Goal: Task Accomplishment & Management: Manage account settings

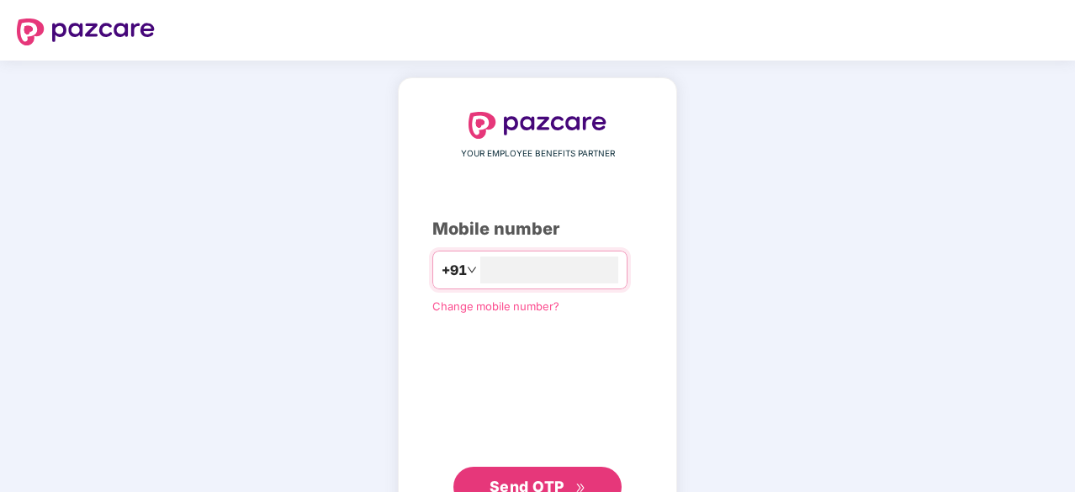
type input "**********"
click at [557, 472] on button "Send OTP" at bounding box center [537, 485] width 168 height 40
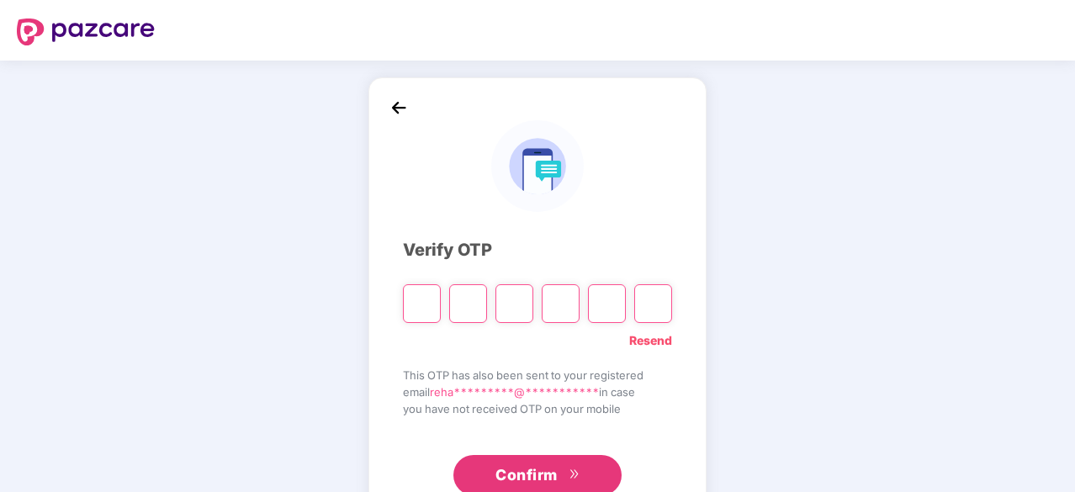
type input "*"
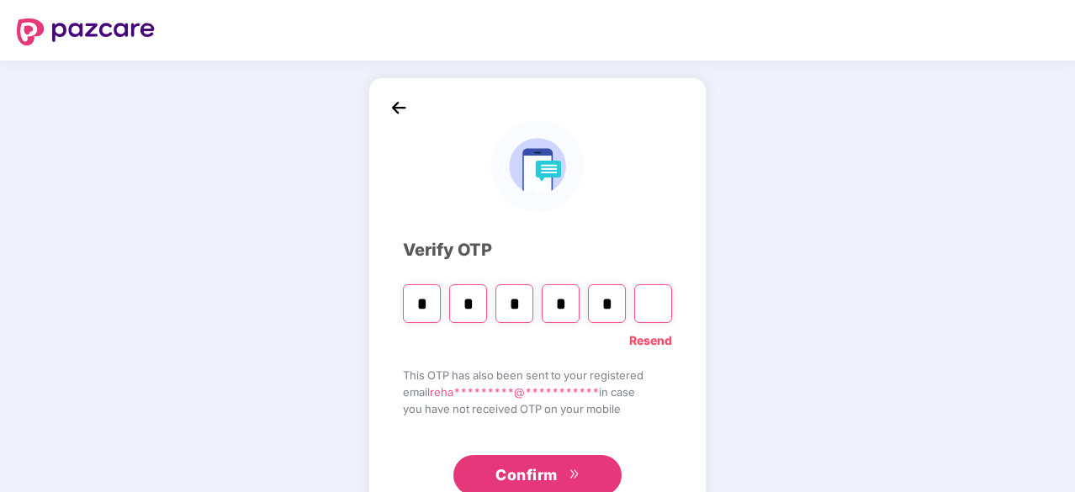
type input "*"
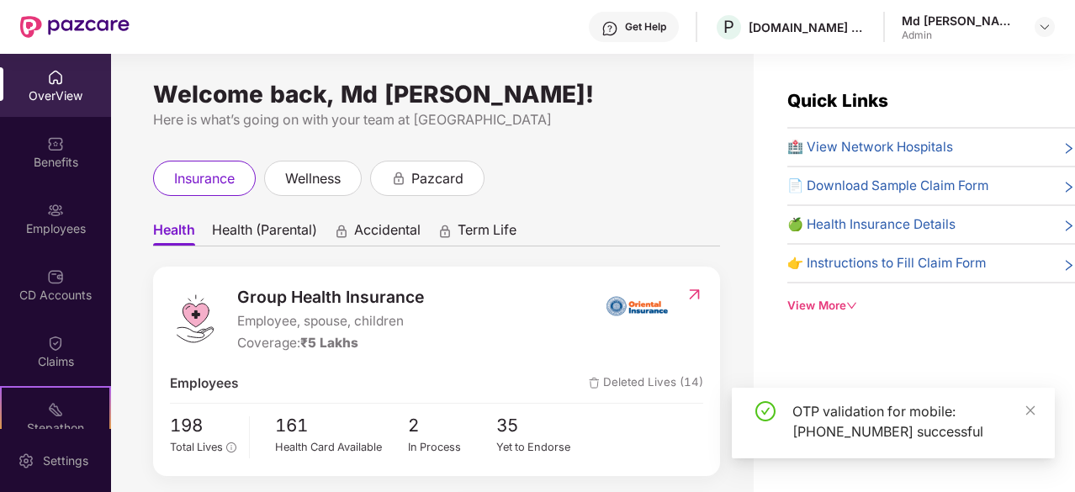
click at [50, 203] on img at bounding box center [55, 210] width 17 height 17
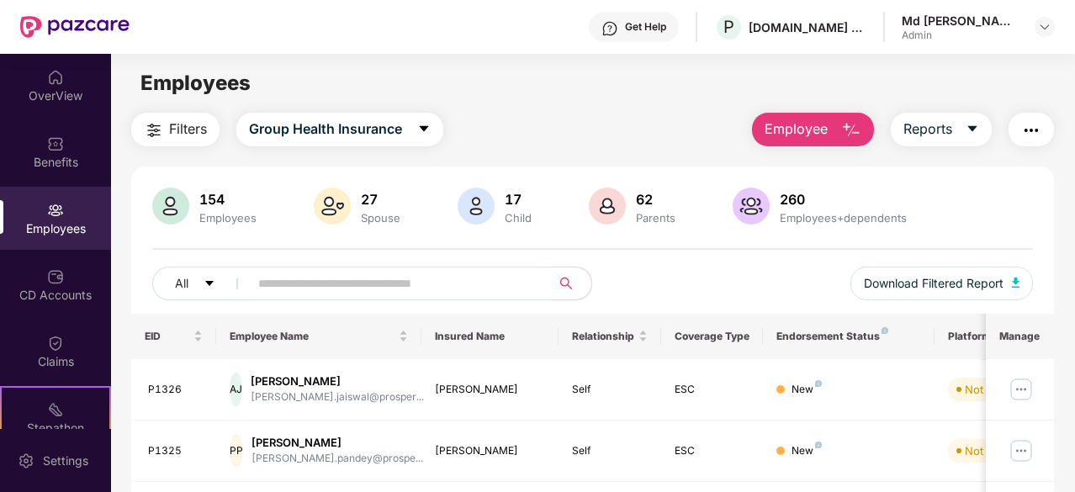
click at [302, 278] on input "text" at bounding box center [393, 283] width 270 height 25
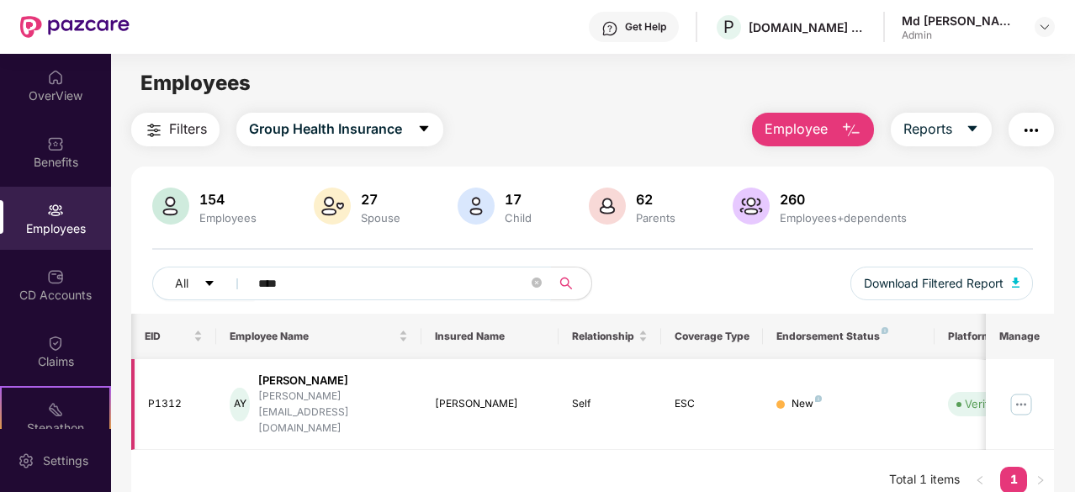
scroll to position [0, 168]
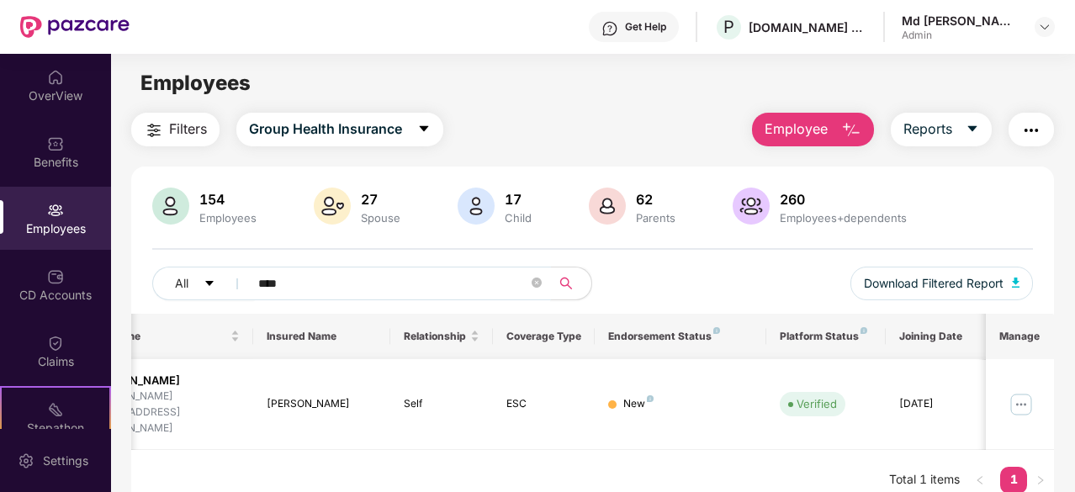
type input "****"
click at [1024, 391] on img at bounding box center [1021, 404] width 27 height 27
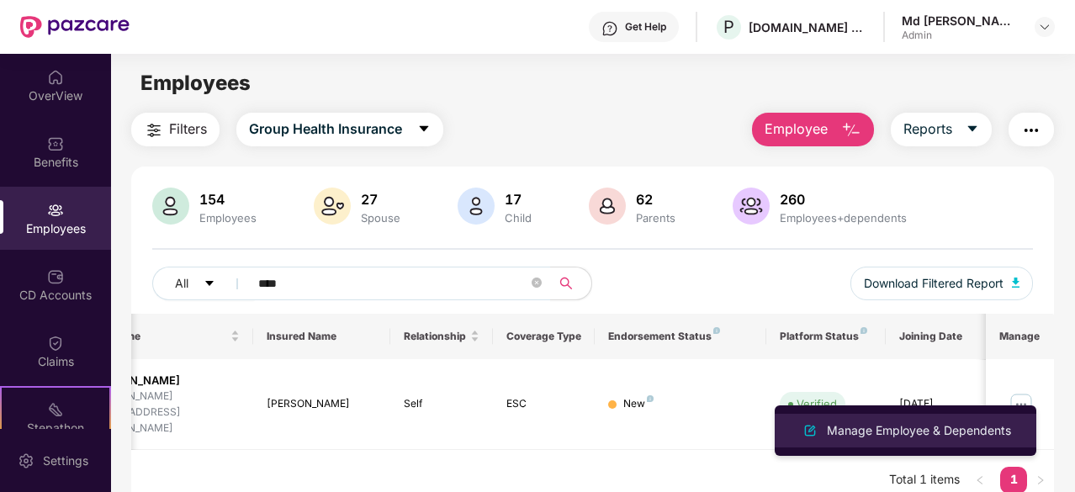
click at [931, 430] on div "Manage Employee & Dependents" at bounding box center [918, 430] width 191 height 19
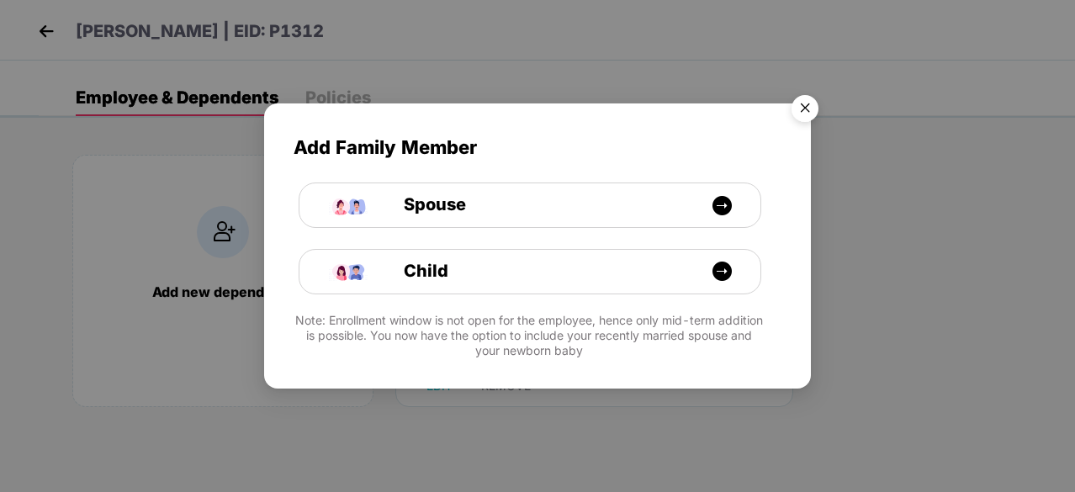
click at [807, 114] on img "Close" at bounding box center [804, 110] width 47 height 47
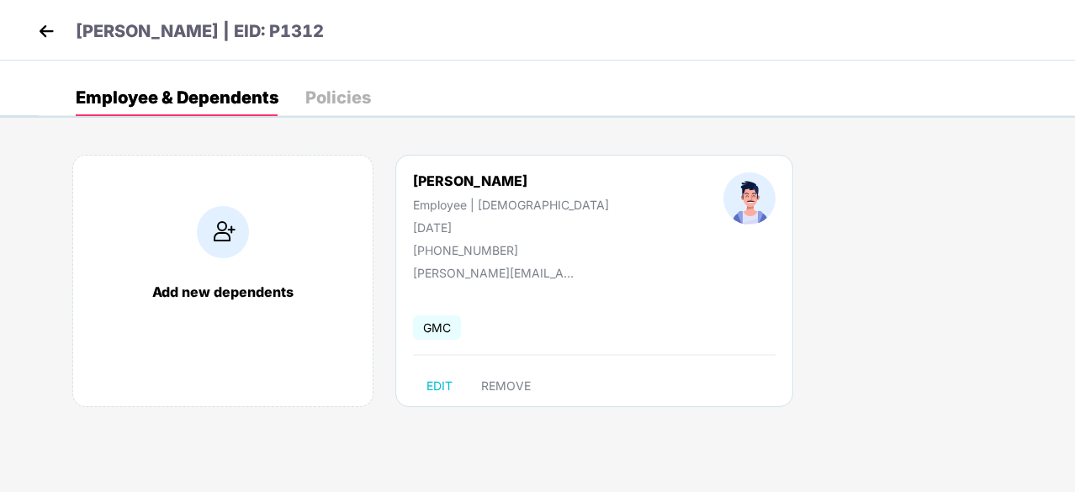
click at [42, 37] on img at bounding box center [46, 31] width 25 height 25
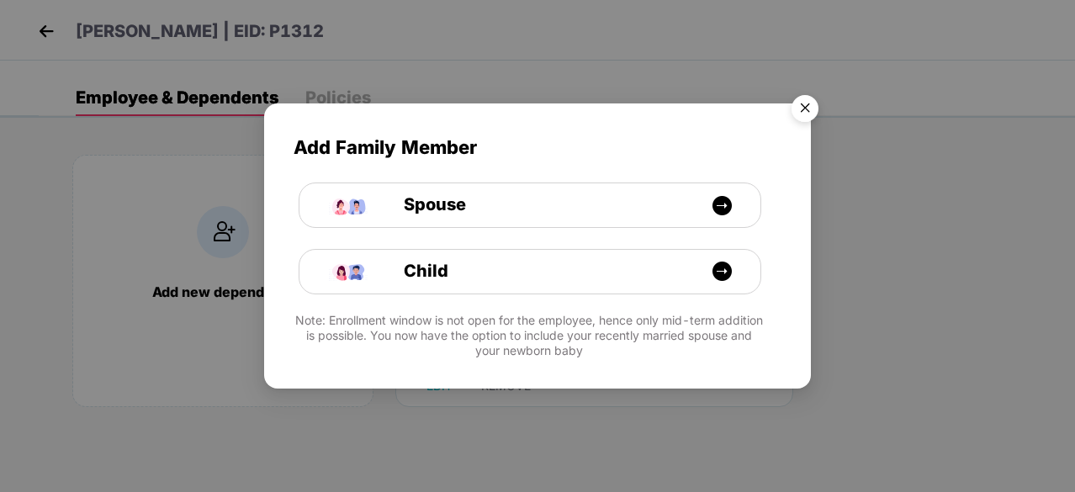
click at [802, 103] on img "Close" at bounding box center [804, 110] width 47 height 47
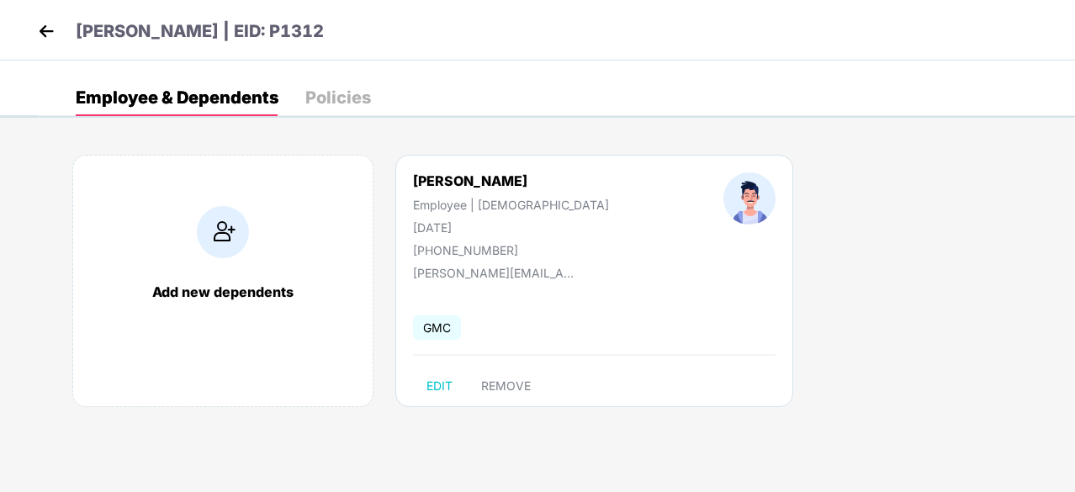
click at [50, 29] on img at bounding box center [46, 31] width 25 height 25
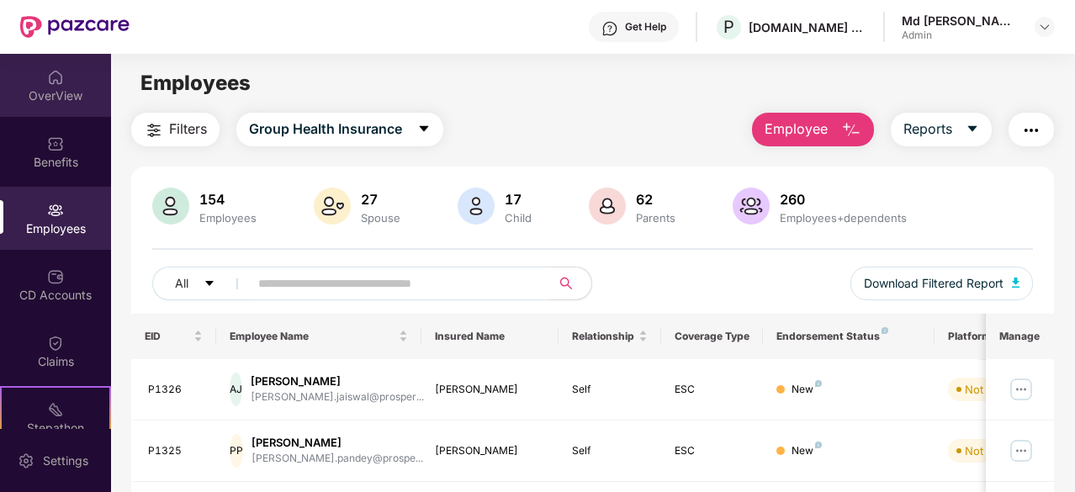
click at [57, 89] on div "OverView" at bounding box center [55, 95] width 111 height 17
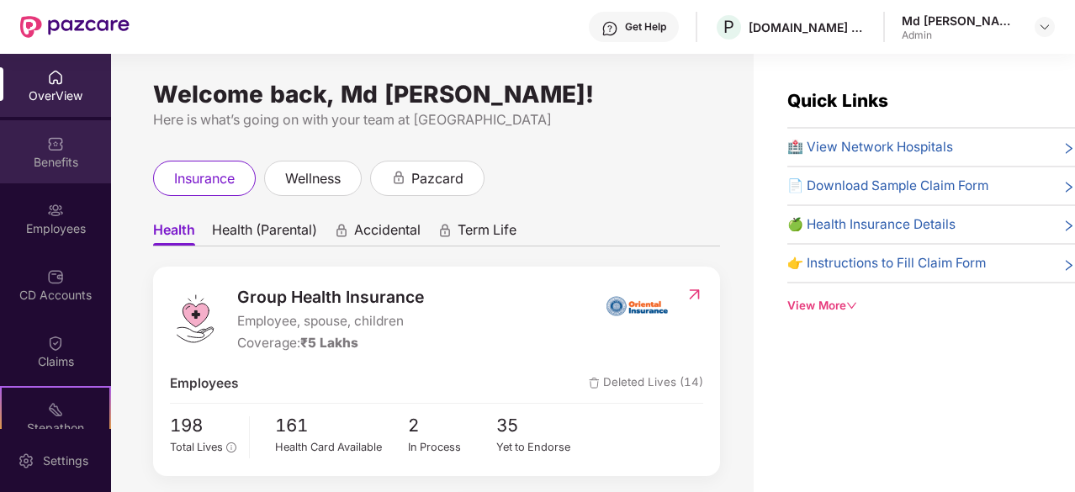
click at [77, 156] on div "Benefits" at bounding box center [55, 162] width 111 height 17
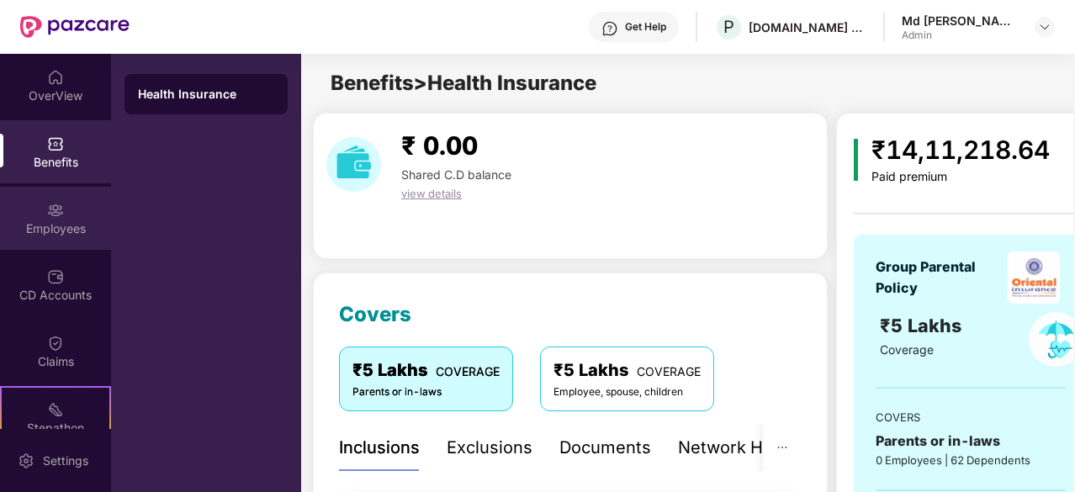
click at [40, 239] on div "Employees" at bounding box center [55, 218] width 111 height 63
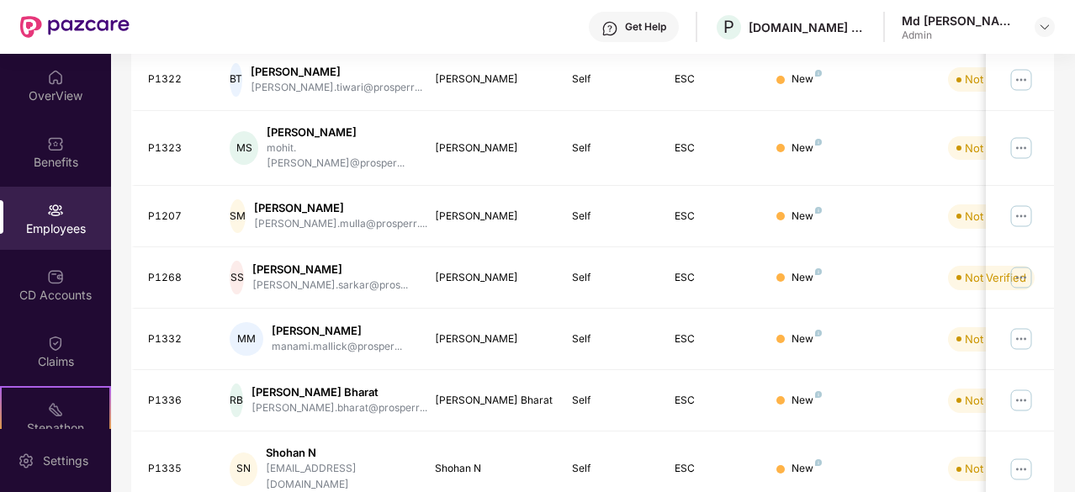
scroll to position [537, 0]
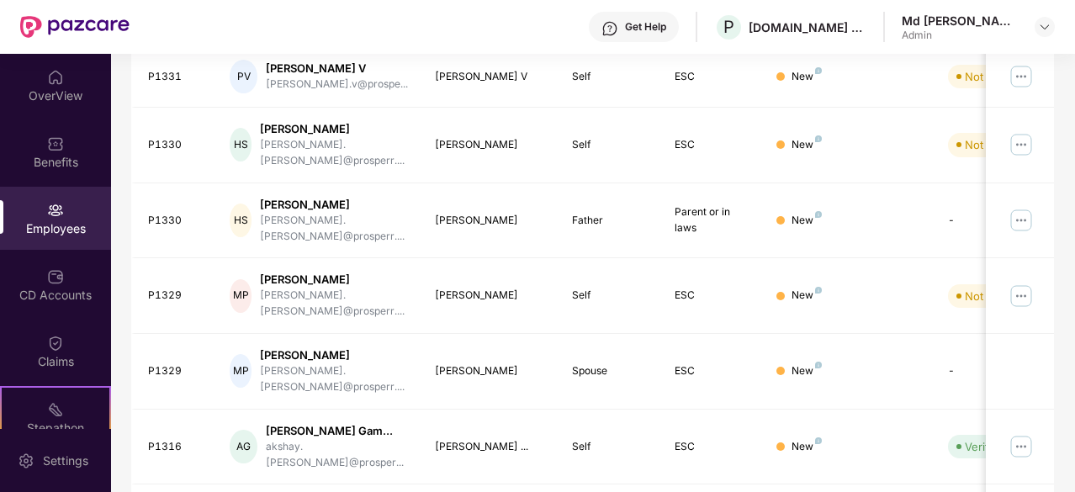
scroll to position [566, 0]
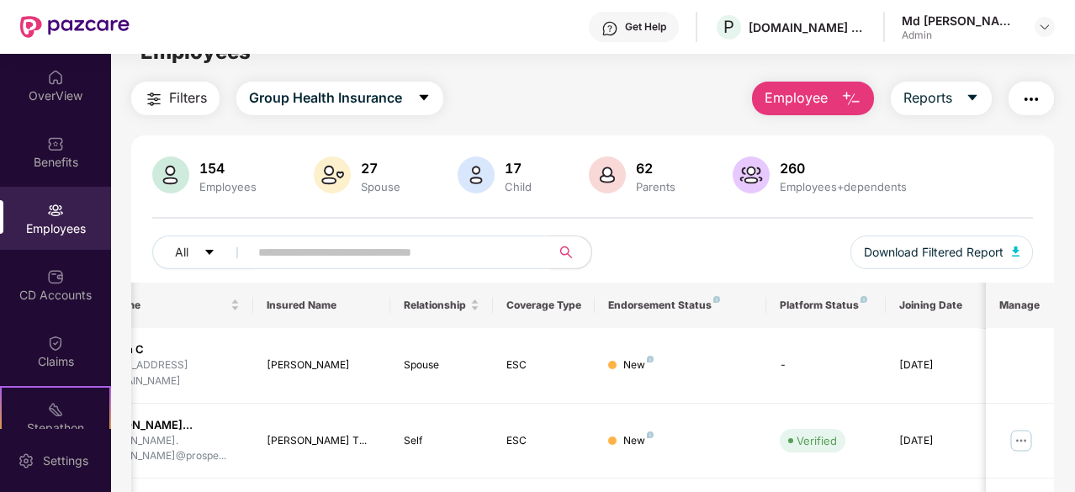
scroll to position [0, 0]
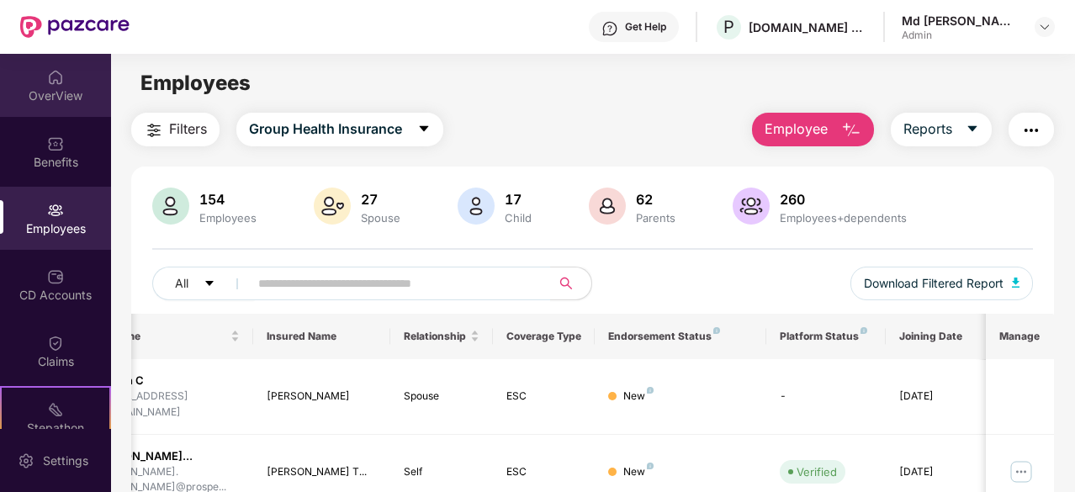
click at [56, 107] on div "OverView" at bounding box center [55, 85] width 111 height 63
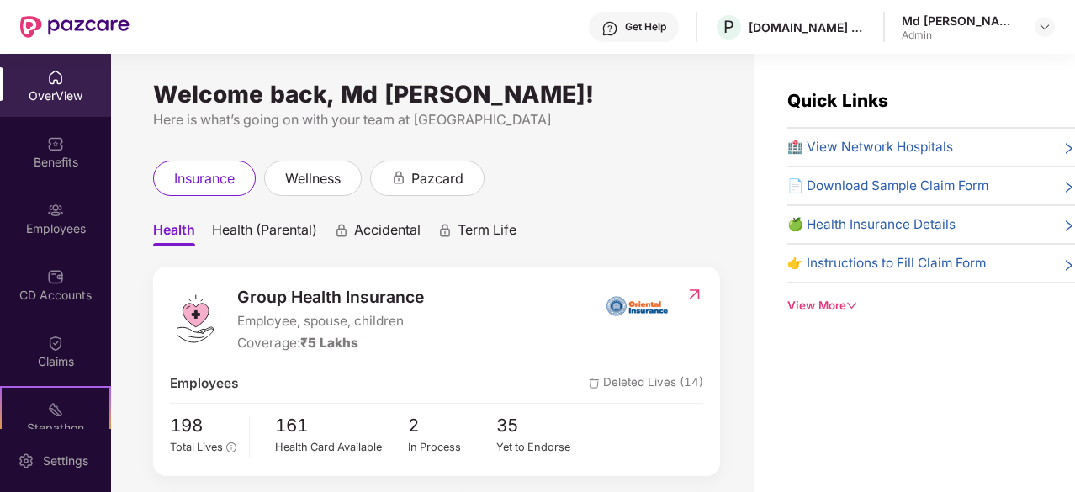
click at [661, 23] on div "Get Help" at bounding box center [645, 26] width 41 height 13
click at [455, 26] on div "Get Help P [DOMAIN_NAME] PRIVATE LIMITED Md [PERSON_NAME] Admin" at bounding box center [592, 27] width 925 height 54
click at [56, 152] on div "Benefits" at bounding box center [55, 151] width 111 height 63
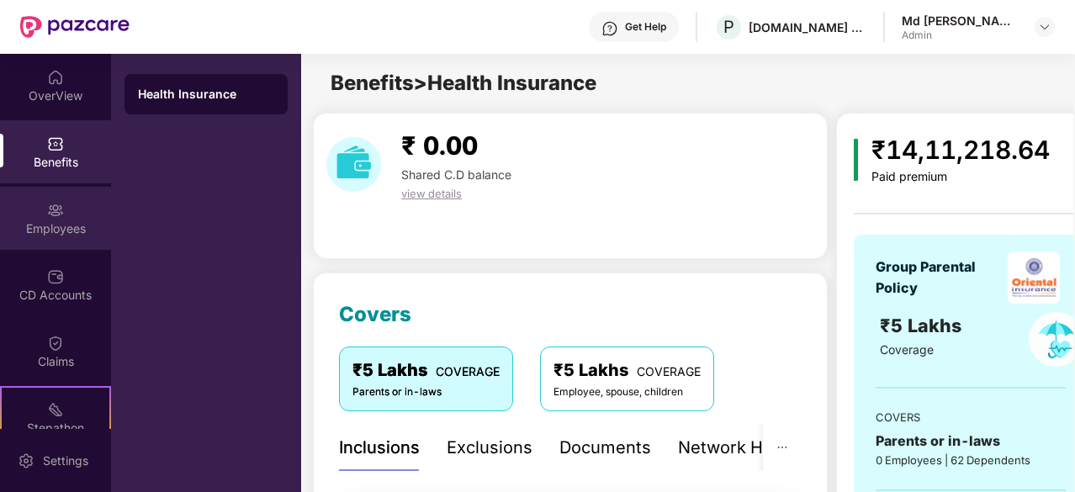
click at [61, 216] on div "Employees" at bounding box center [55, 218] width 111 height 63
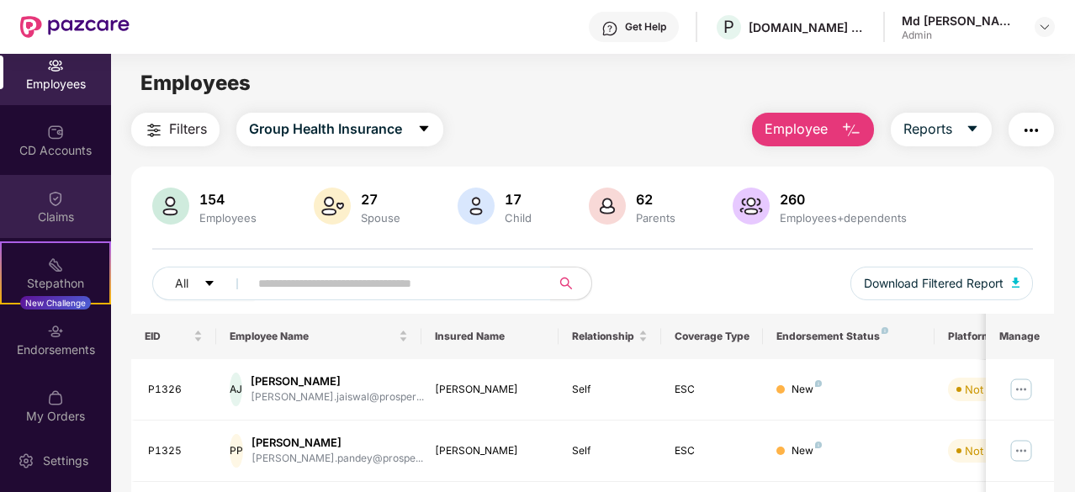
scroll to position [146, 0]
click at [49, 346] on div "Endorsements" at bounding box center [55, 348] width 111 height 17
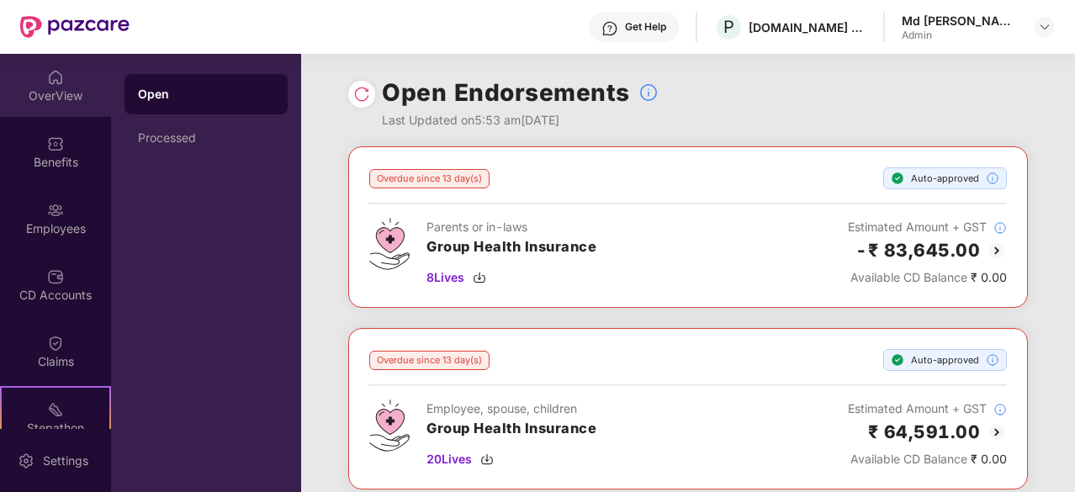
click at [35, 102] on div "OverView" at bounding box center [55, 95] width 111 height 17
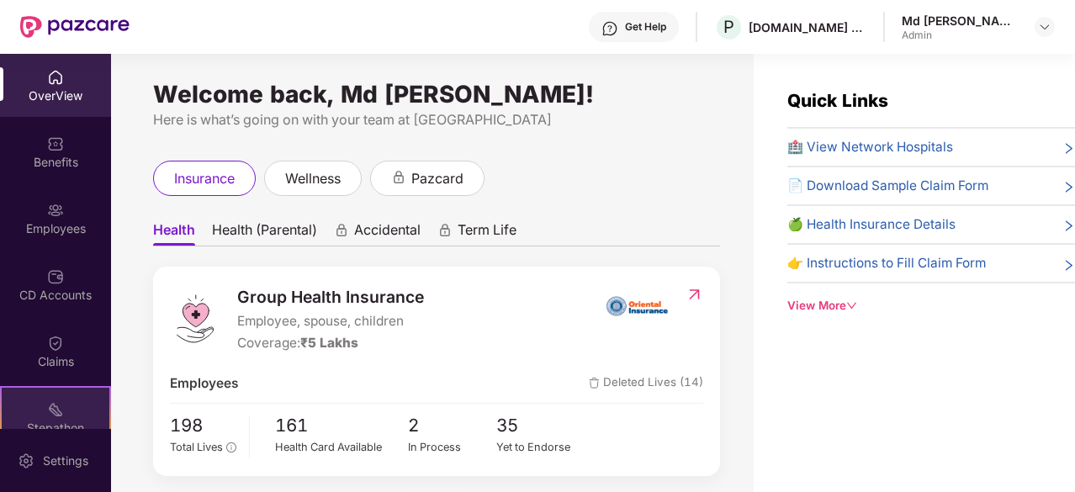
click at [52, 417] on img at bounding box center [55, 409] width 17 height 17
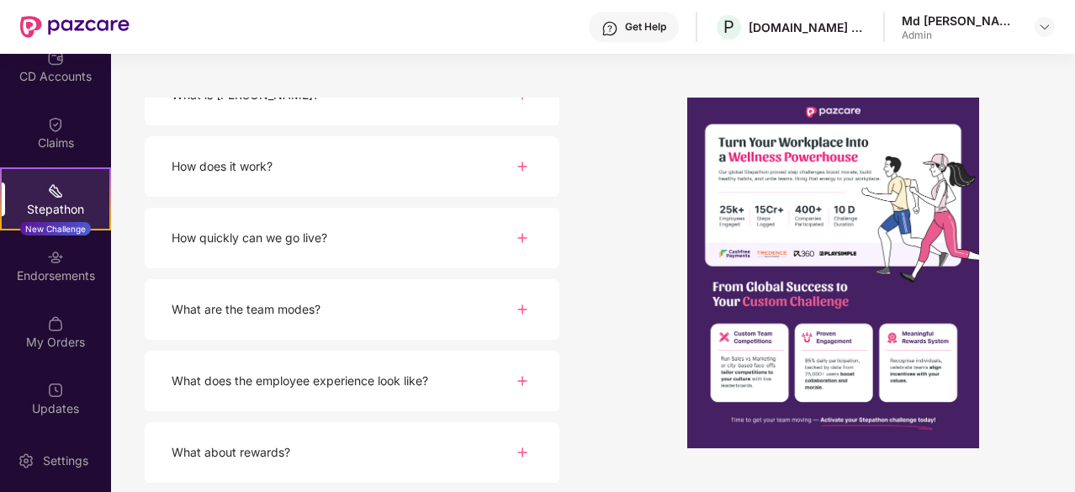
scroll to position [220, 0]
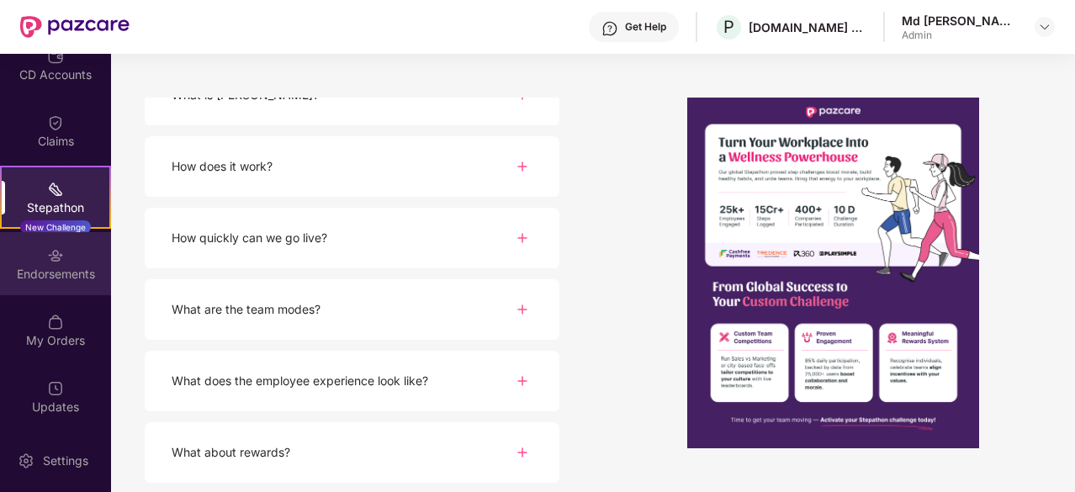
click at [62, 263] on div "Endorsements" at bounding box center [55, 263] width 111 height 63
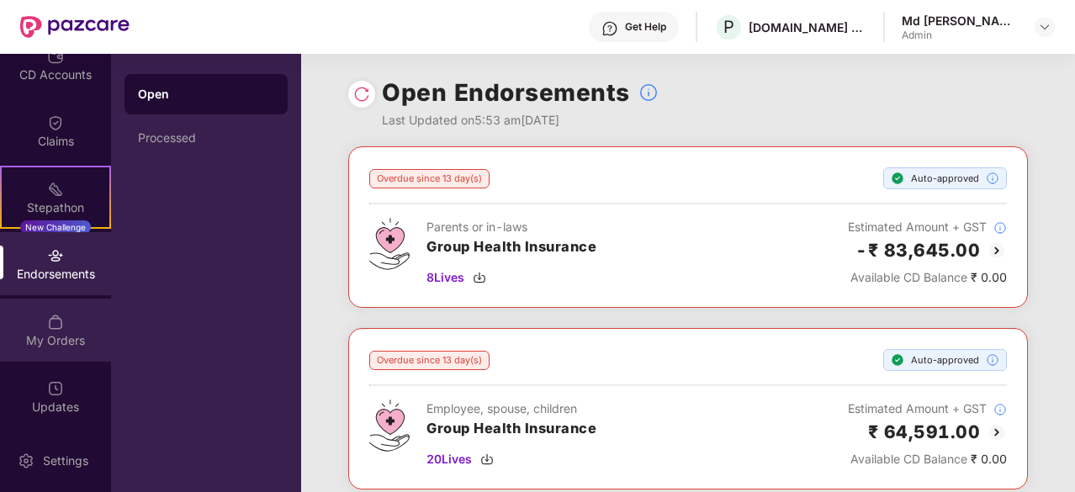
click at [48, 334] on div "My Orders" at bounding box center [55, 340] width 111 height 17
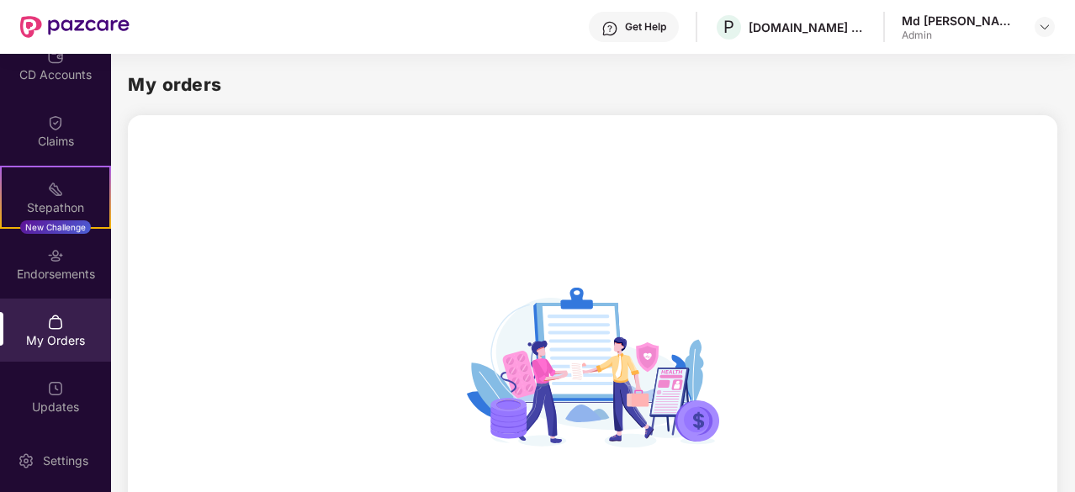
scroll to position [222, 0]
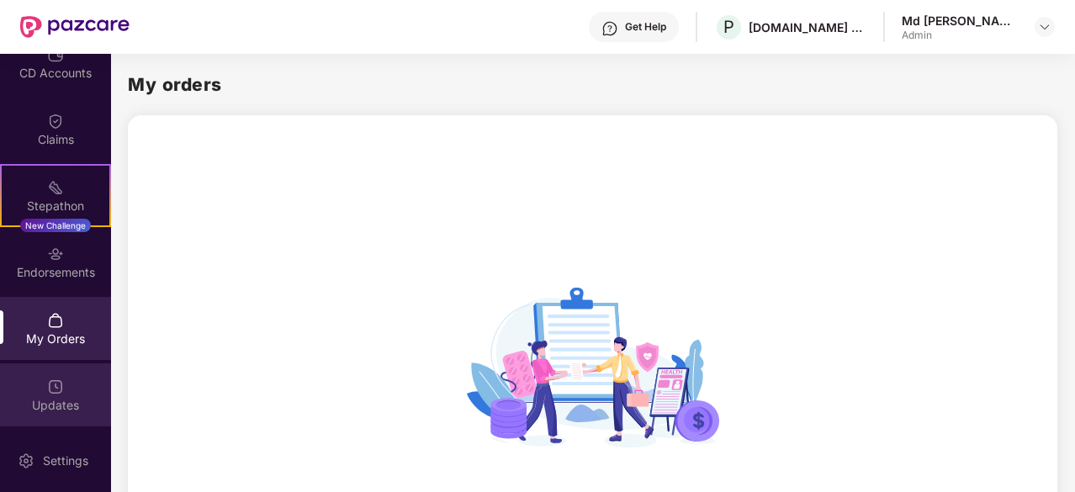
click at [42, 393] on div "Updates" at bounding box center [55, 394] width 111 height 63
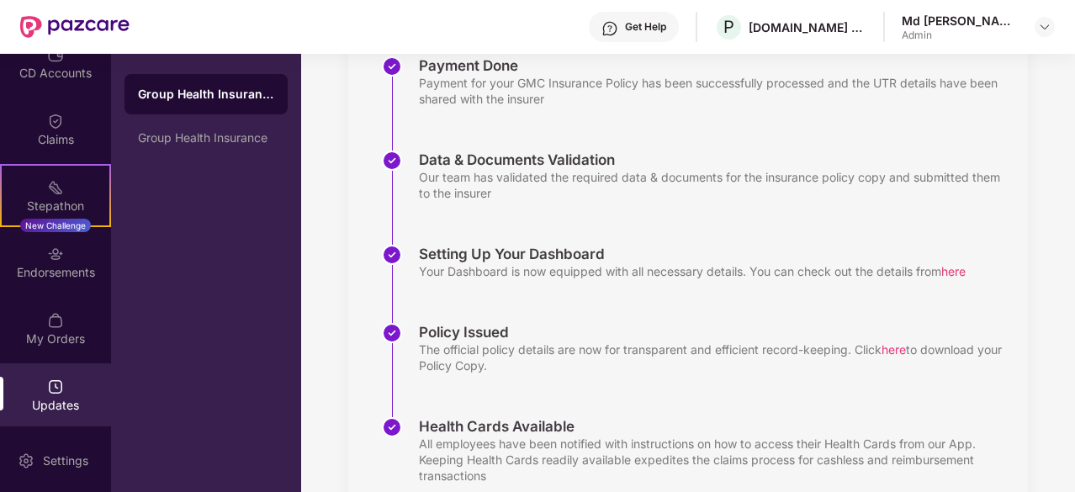
scroll to position [338, 0]
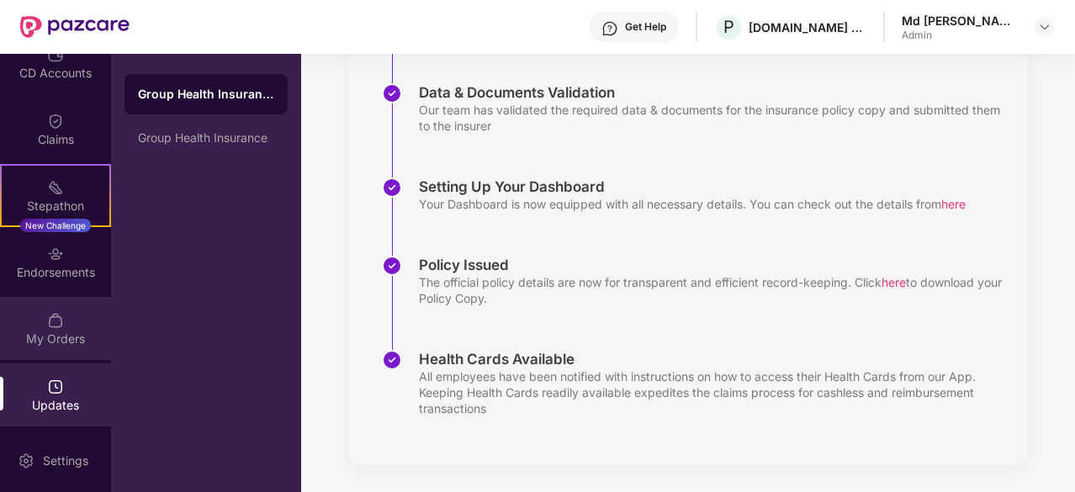
click at [50, 314] on img at bounding box center [55, 320] width 17 height 17
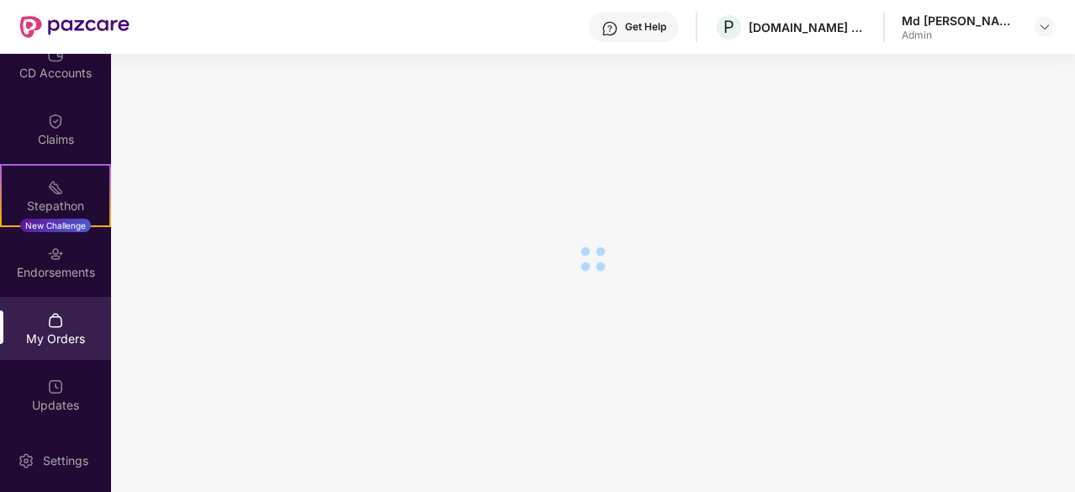
scroll to position [230, 0]
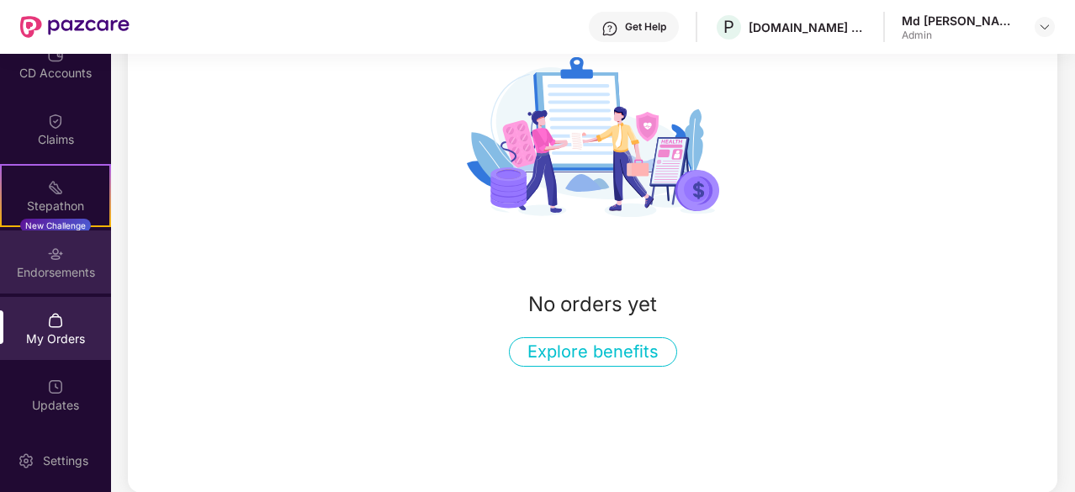
click at [64, 278] on div "Endorsements" at bounding box center [55, 272] width 111 height 17
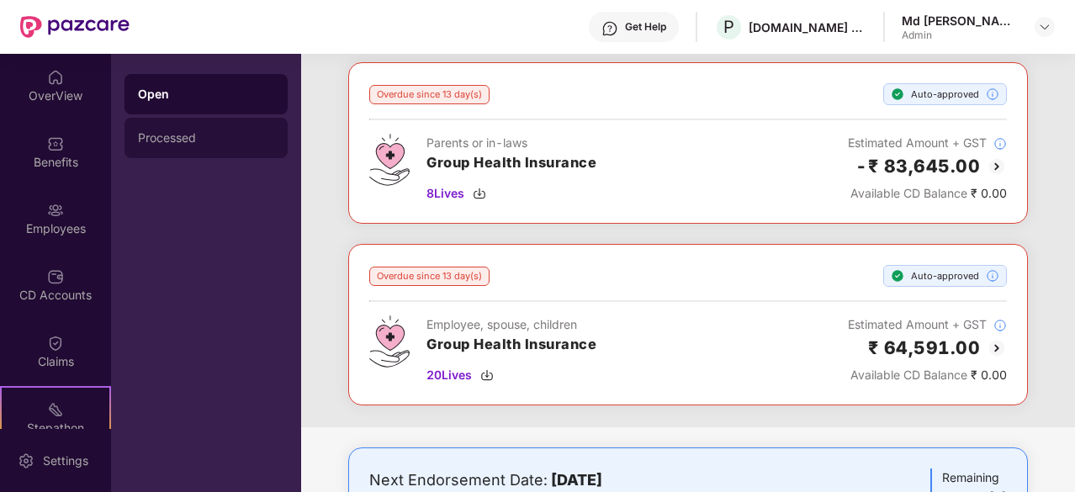
click at [252, 132] on div "Processed" at bounding box center [206, 137] width 136 height 13
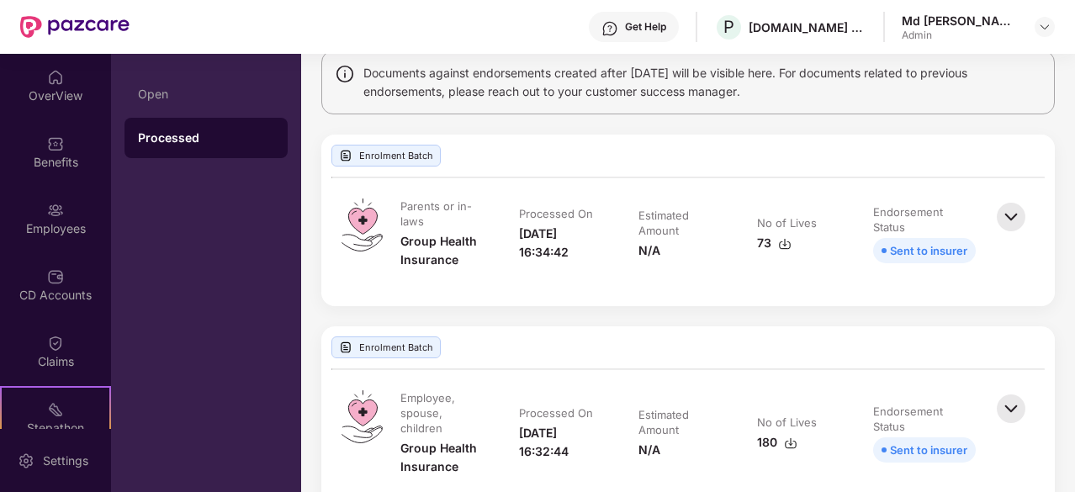
scroll to position [138, 0]
click at [1009, 214] on img at bounding box center [1010, 216] width 37 height 37
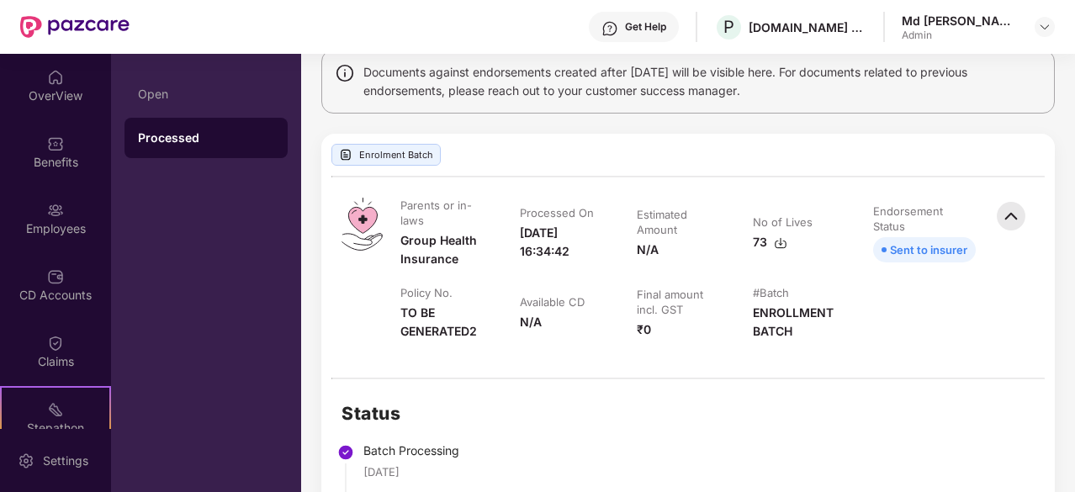
click at [1009, 214] on img at bounding box center [1010, 216] width 37 height 37
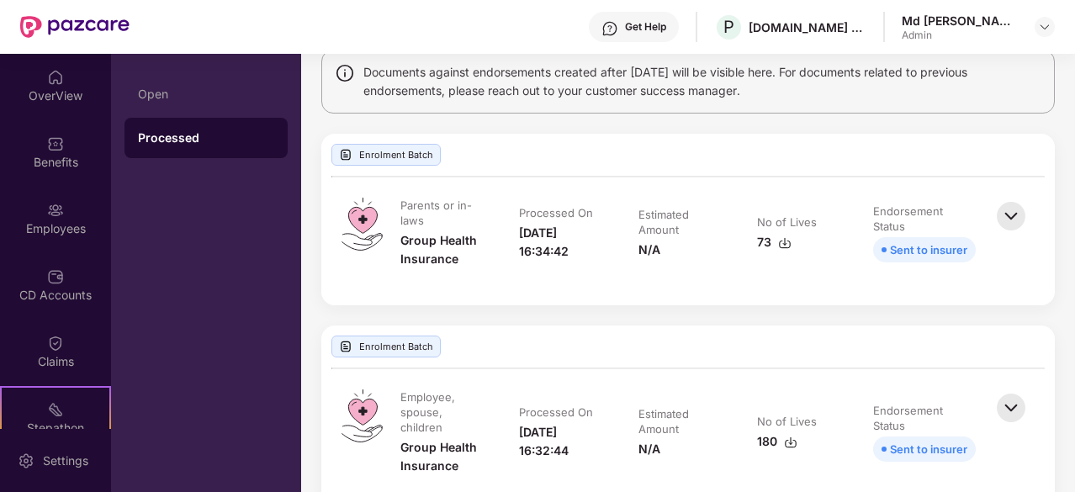
click at [1009, 214] on img at bounding box center [1010, 216] width 37 height 37
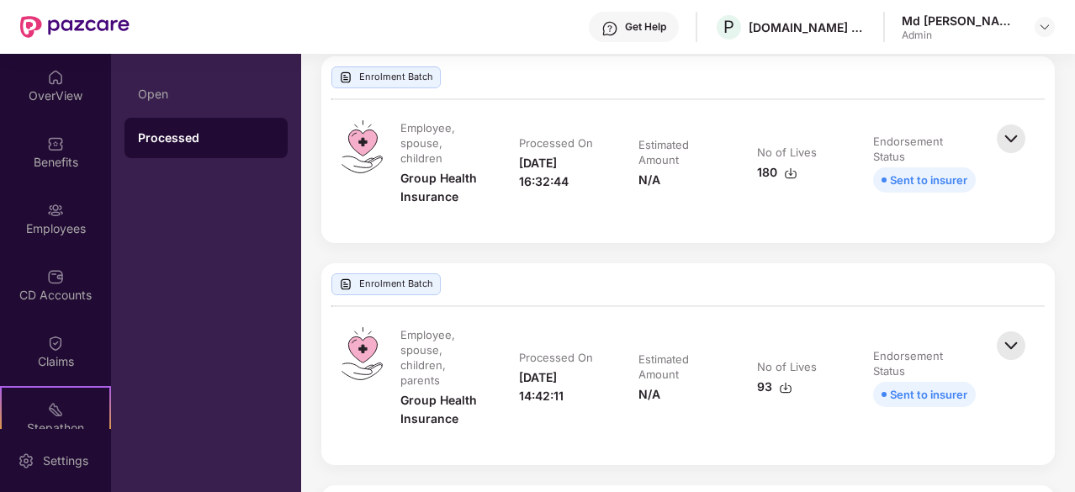
scroll to position [936, 0]
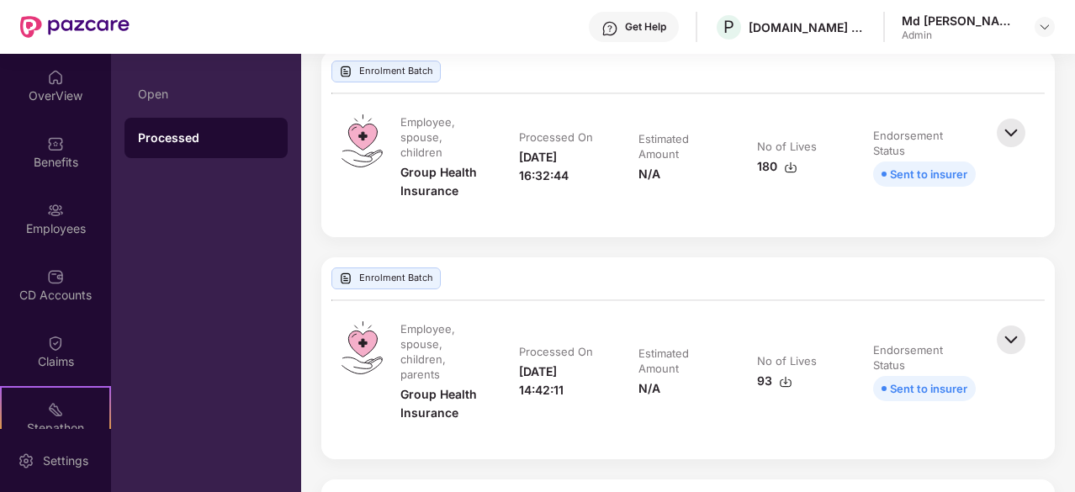
click at [1012, 135] on img at bounding box center [1010, 132] width 37 height 37
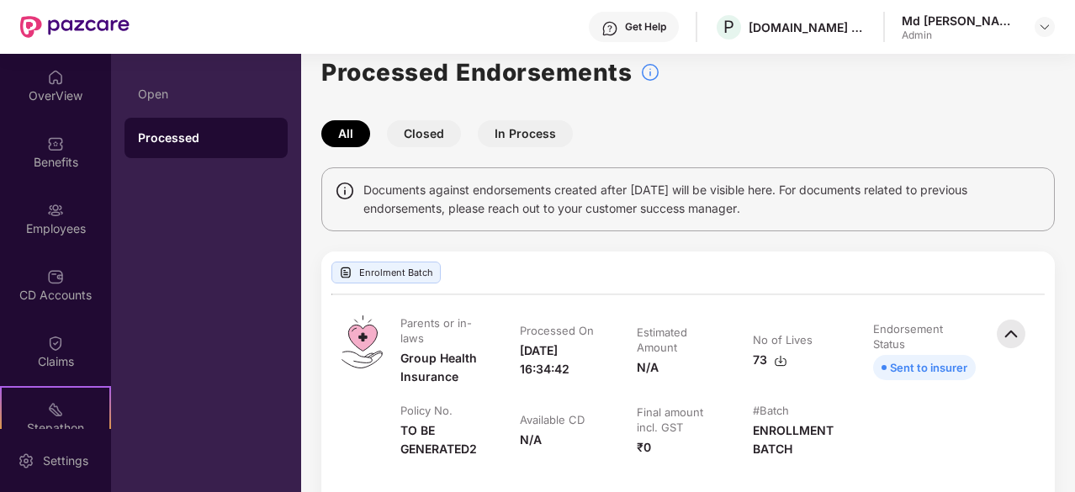
scroll to position [0, 0]
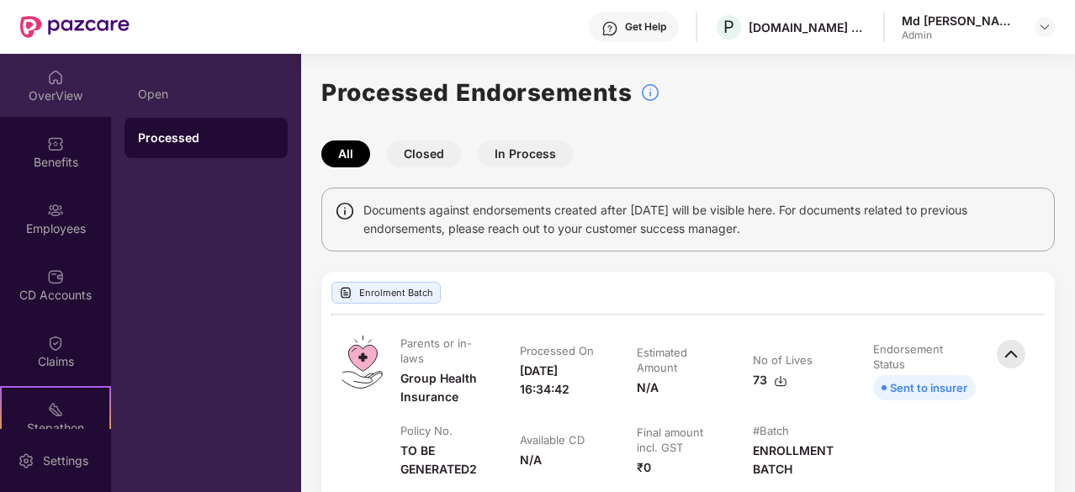
click at [65, 72] on div "OverView" at bounding box center [55, 85] width 111 height 63
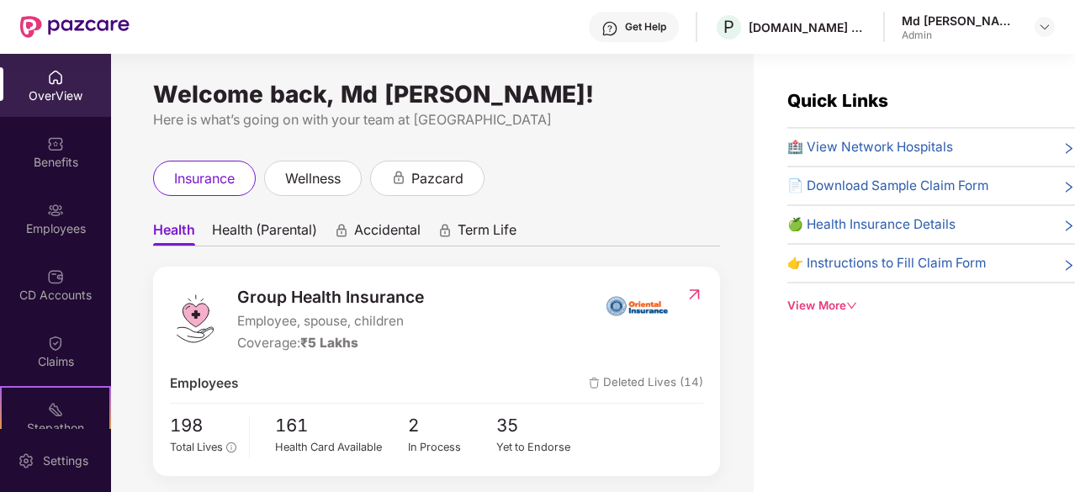
click at [61, 73] on div "OverView" at bounding box center [55, 85] width 111 height 63
click at [94, 66] on div "OverView" at bounding box center [55, 85] width 111 height 63
click at [81, 117] on div "OverView Benefits Employees CD Accounts Claims Stepathon New Challenge Endorsem…" at bounding box center [55, 241] width 111 height 375
click at [59, 149] on img at bounding box center [55, 143] width 17 height 17
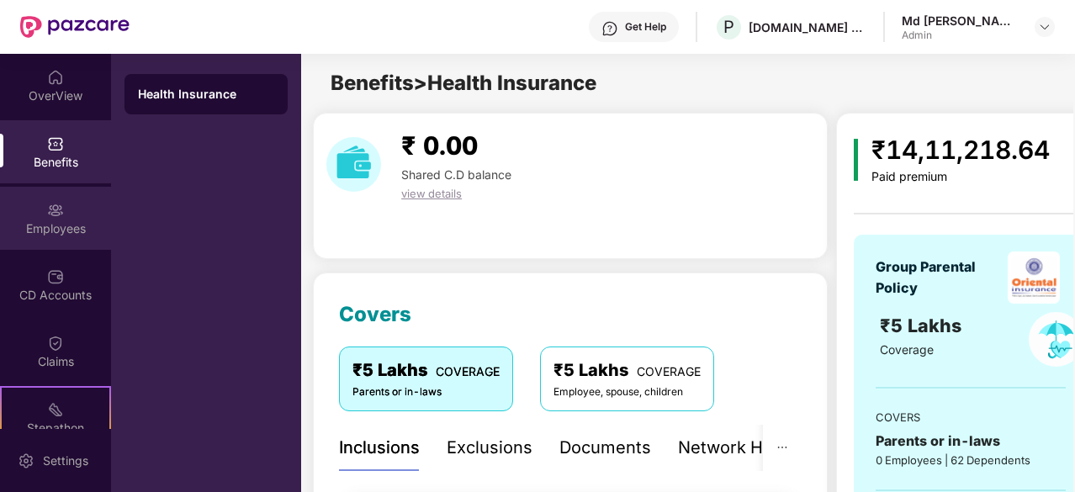
click at [56, 223] on div "Employees" at bounding box center [55, 228] width 111 height 17
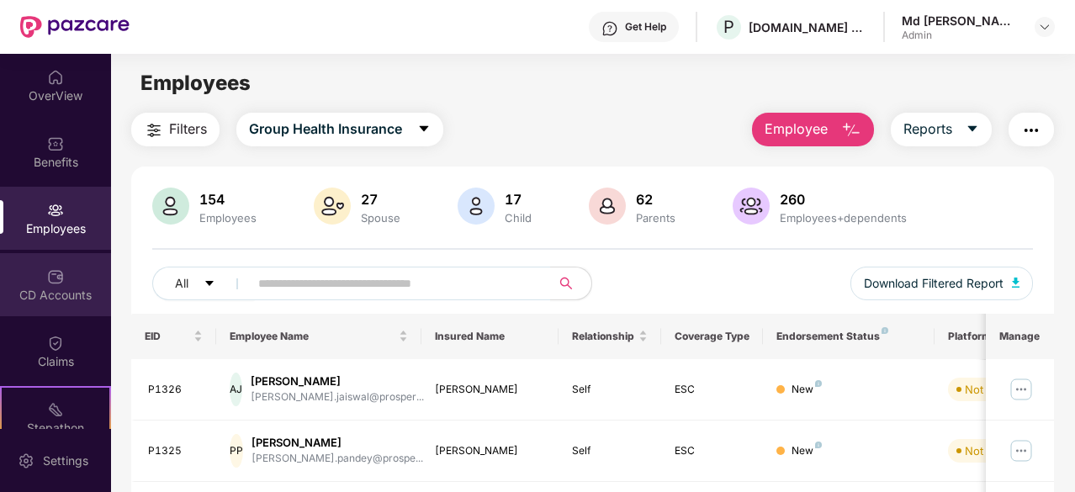
click at [43, 273] on div "CD Accounts" at bounding box center [55, 284] width 111 height 63
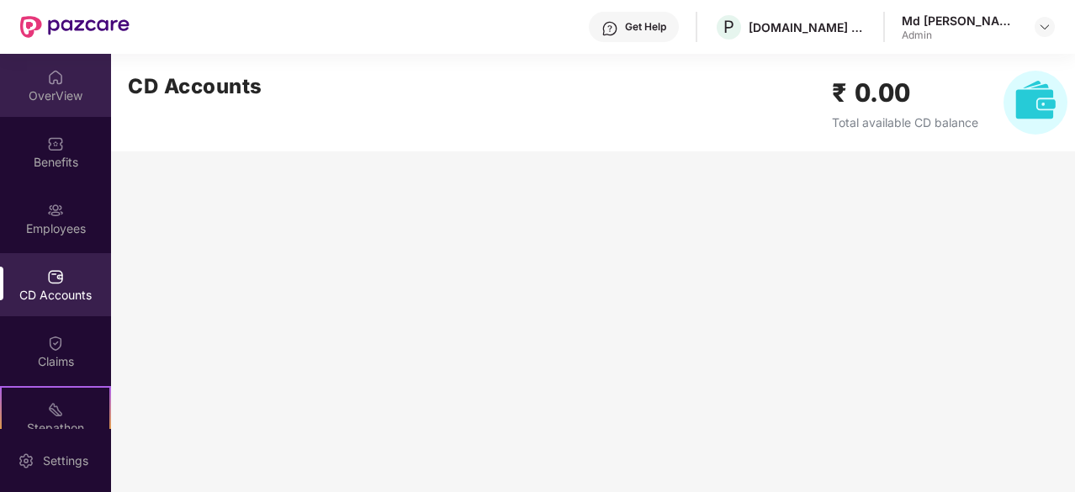
click at [68, 87] on div "OverView" at bounding box center [55, 95] width 111 height 17
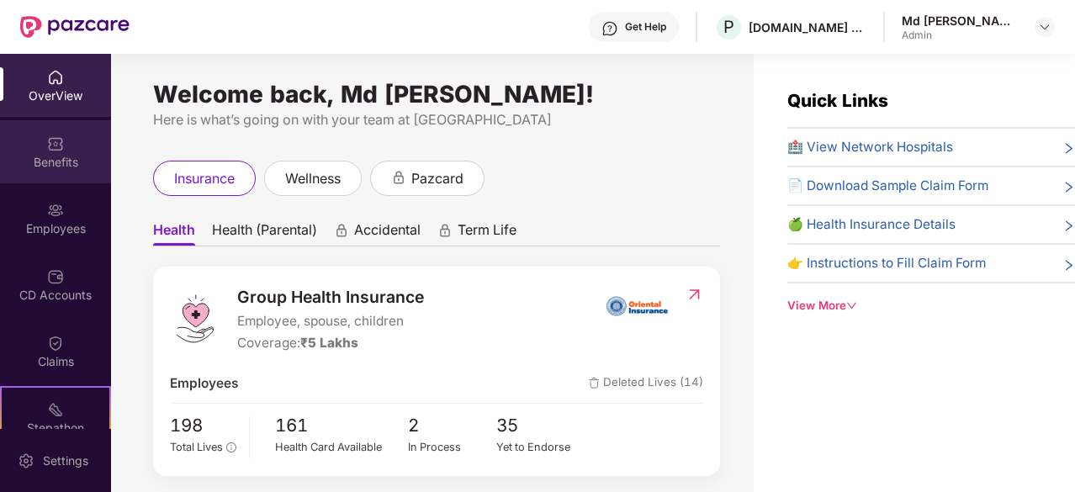
click at [39, 154] on div "Benefits" at bounding box center [55, 162] width 111 height 17
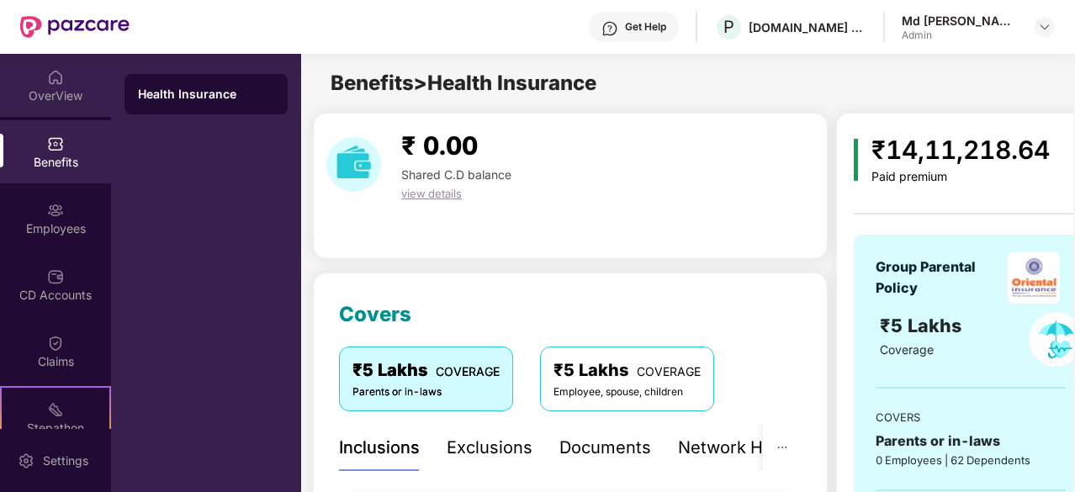
click at [39, 57] on div "OverView" at bounding box center [55, 85] width 111 height 63
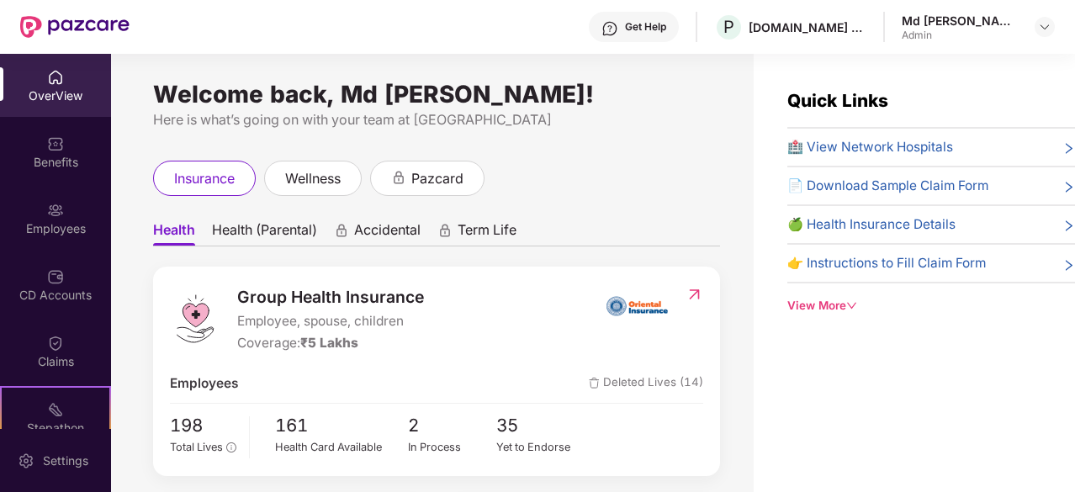
click at [47, 87] on div "OverView" at bounding box center [55, 95] width 111 height 17
click at [62, 287] on div "CD Accounts" at bounding box center [55, 295] width 111 height 17
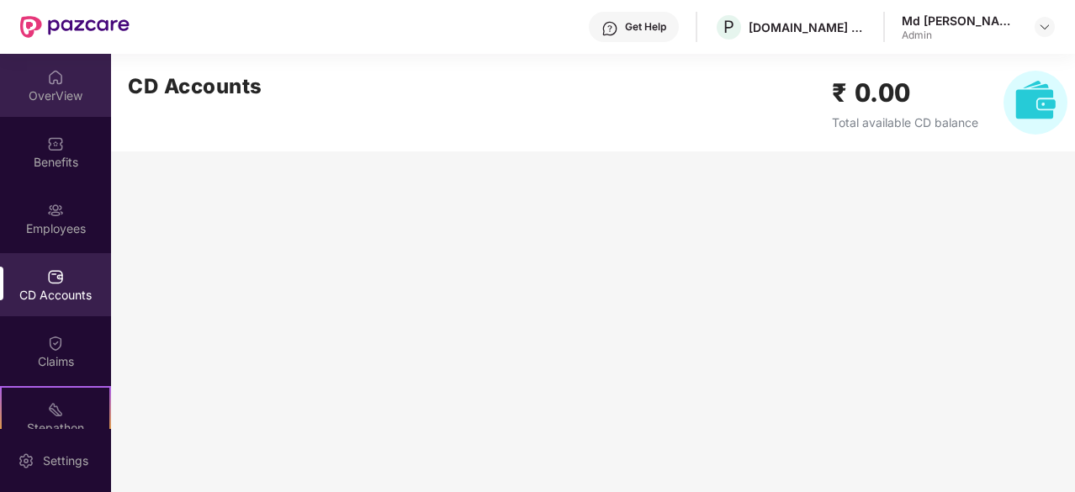
click at [47, 75] on img at bounding box center [55, 77] width 17 height 17
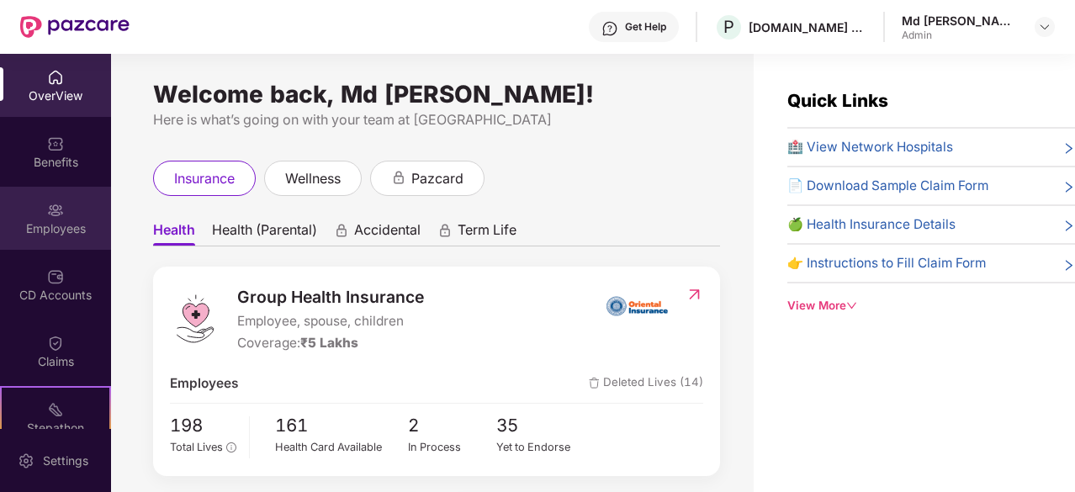
click at [44, 240] on div "Employees" at bounding box center [55, 218] width 111 height 63
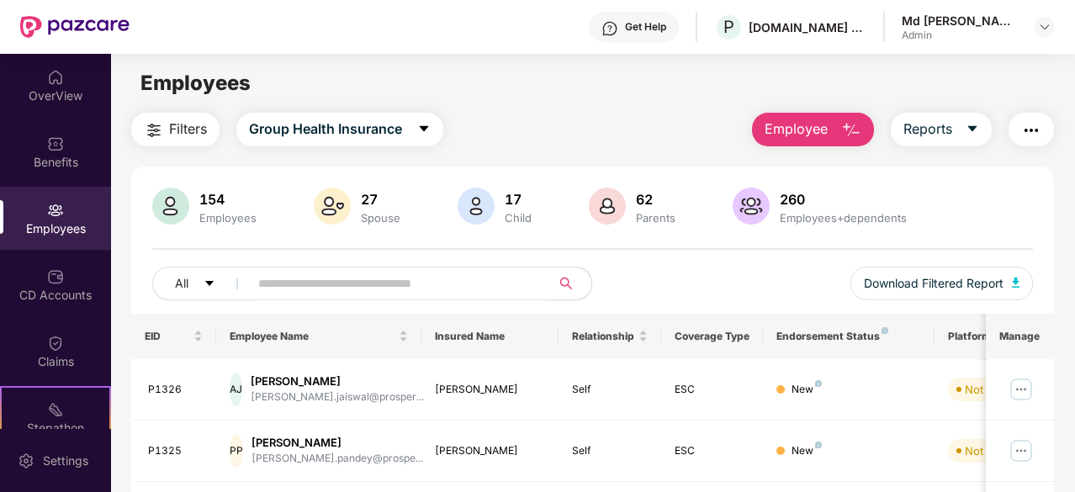
click at [276, 280] on input "text" at bounding box center [393, 283] width 270 height 25
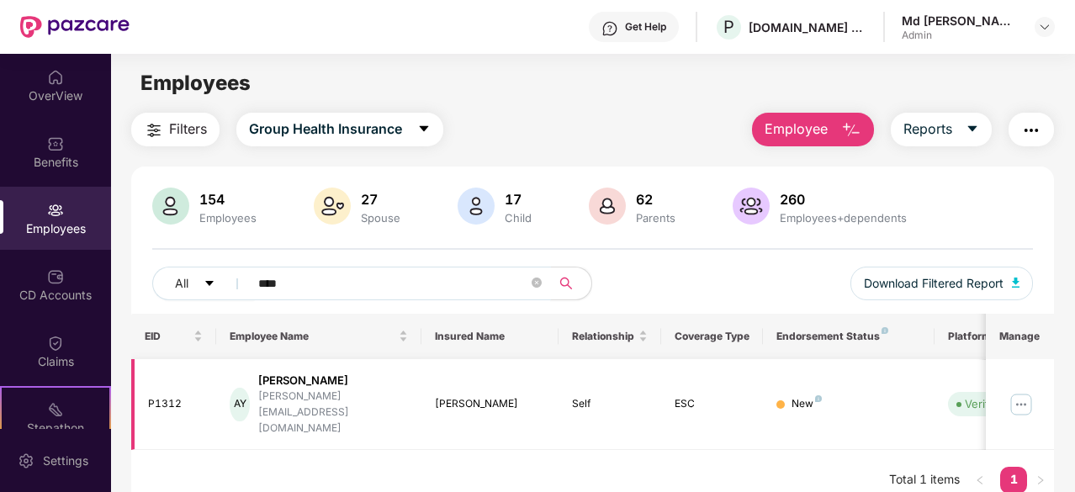
type input "****"
click at [1021, 391] on img at bounding box center [1021, 404] width 27 height 27
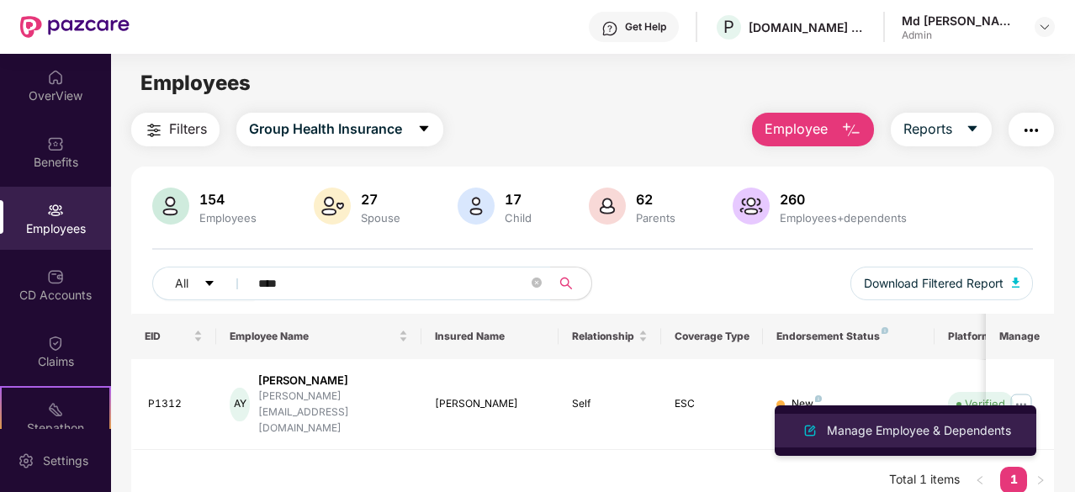
click at [908, 438] on div "Manage Employee & Dependents" at bounding box center [918, 430] width 191 height 19
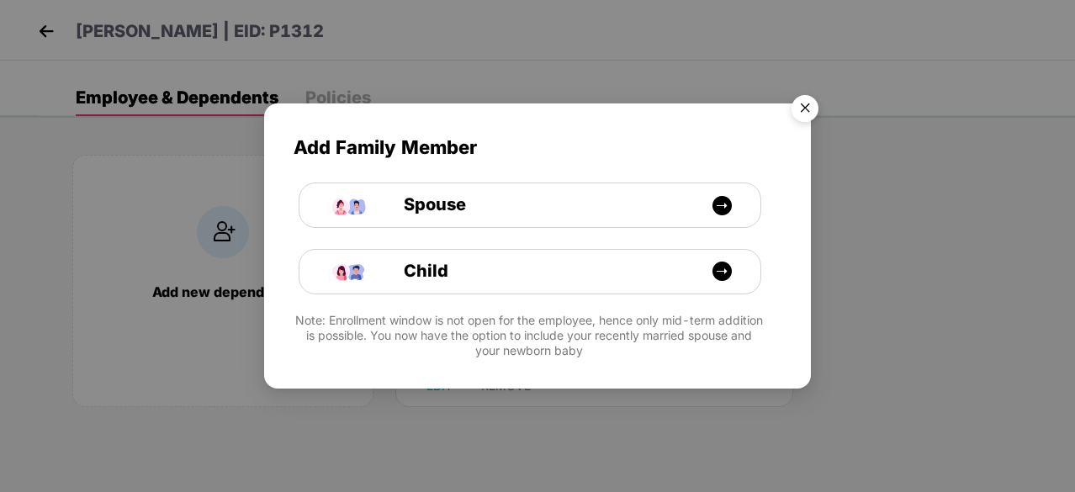
click at [802, 109] on img "Close" at bounding box center [804, 110] width 47 height 47
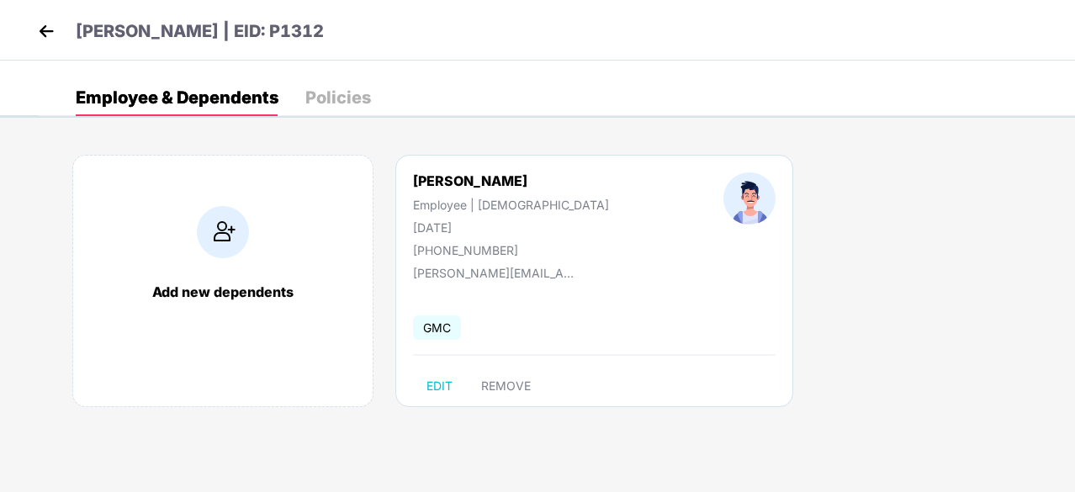
click at [333, 96] on div "Policies" at bounding box center [338, 97] width 66 height 17
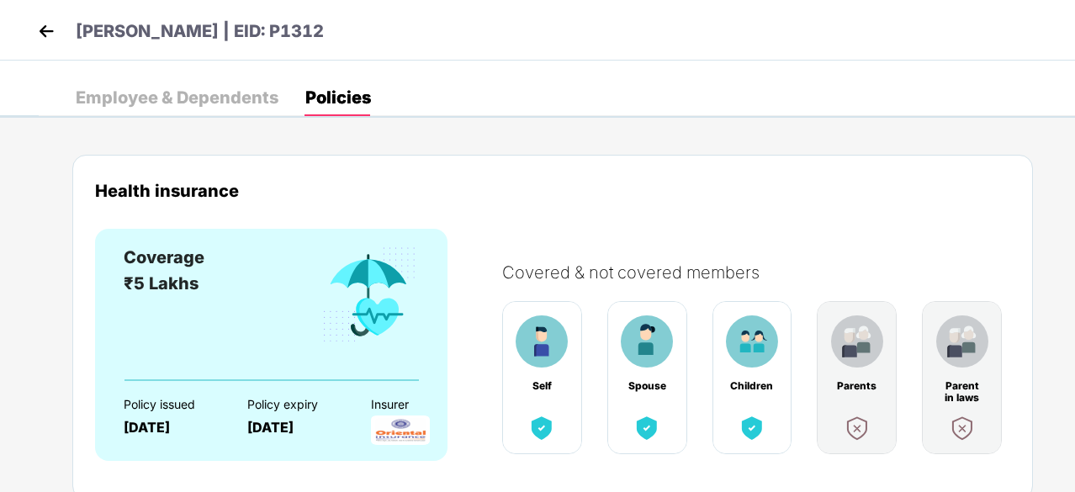
click at [209, 85] on div "Employee & Dependents" at bounding box center [177, 97] width 203 height 37
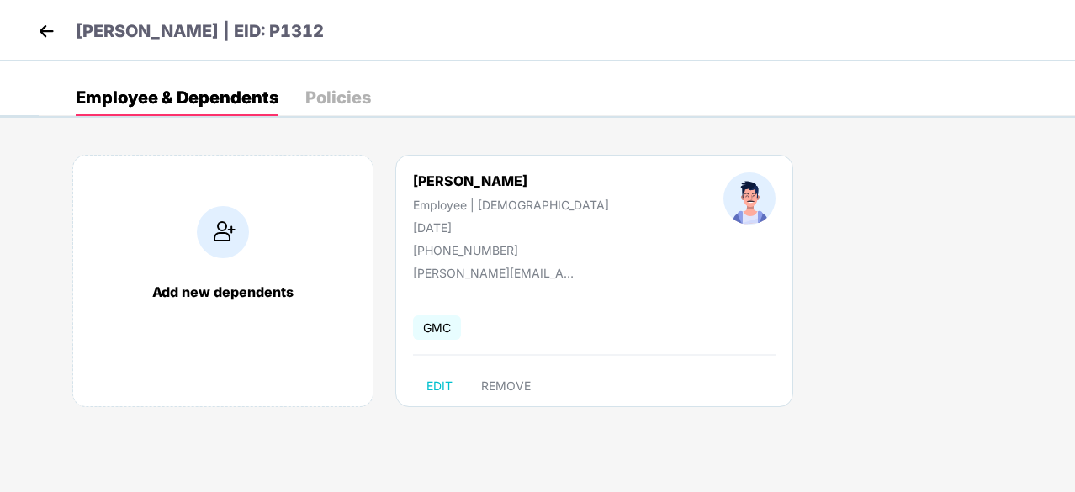
click at [37, 34] on img at bounding box center [46, 31] width 25 height 25
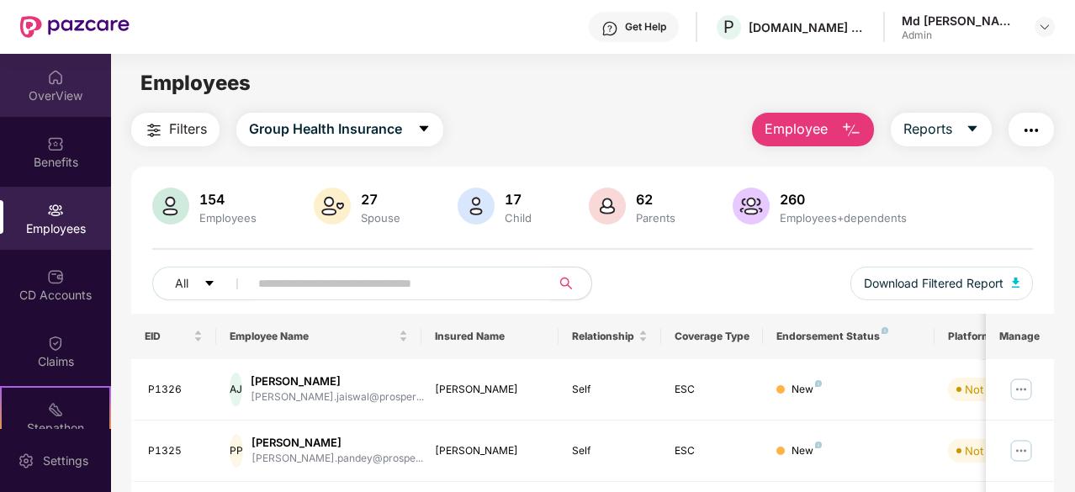
click at [77, 112] on div "OverView" at bounding box center [55, 85] width 111 height 63
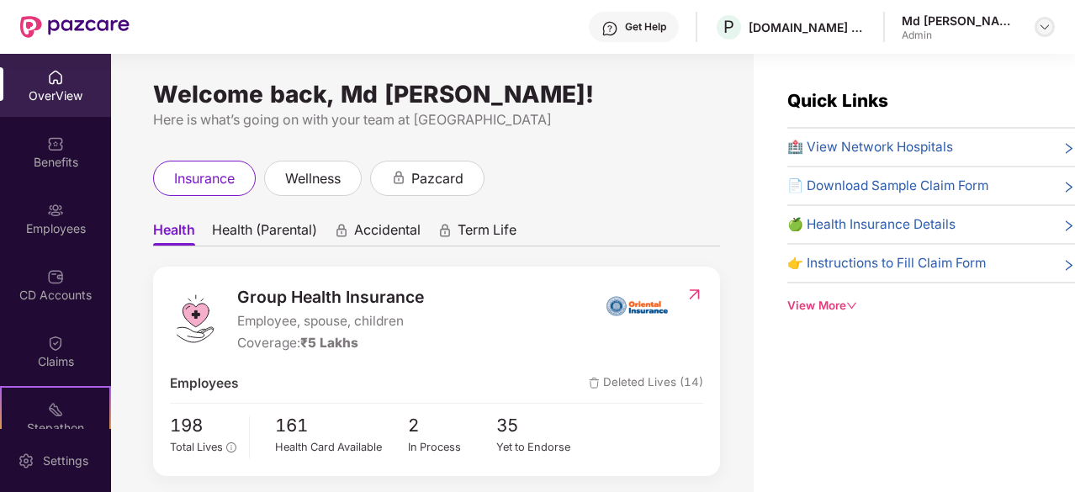
click at [1045, 27] on img at bounding box center [1044, 26] width 13 height 13
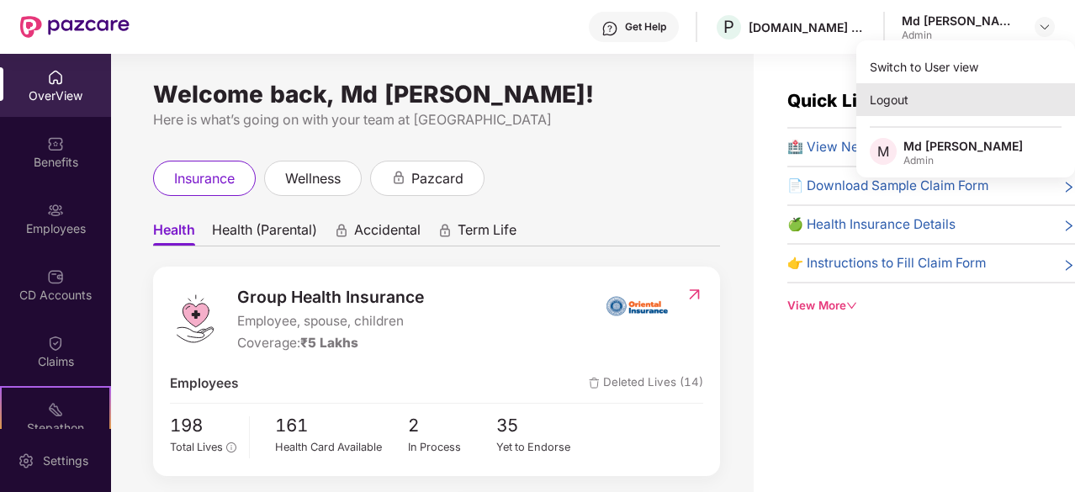
click at [916, 93] on div "Logout" at bounding box center [965, 99] width 219 height 33
